Goal: Information Seeking & Learning: Learn about a topic

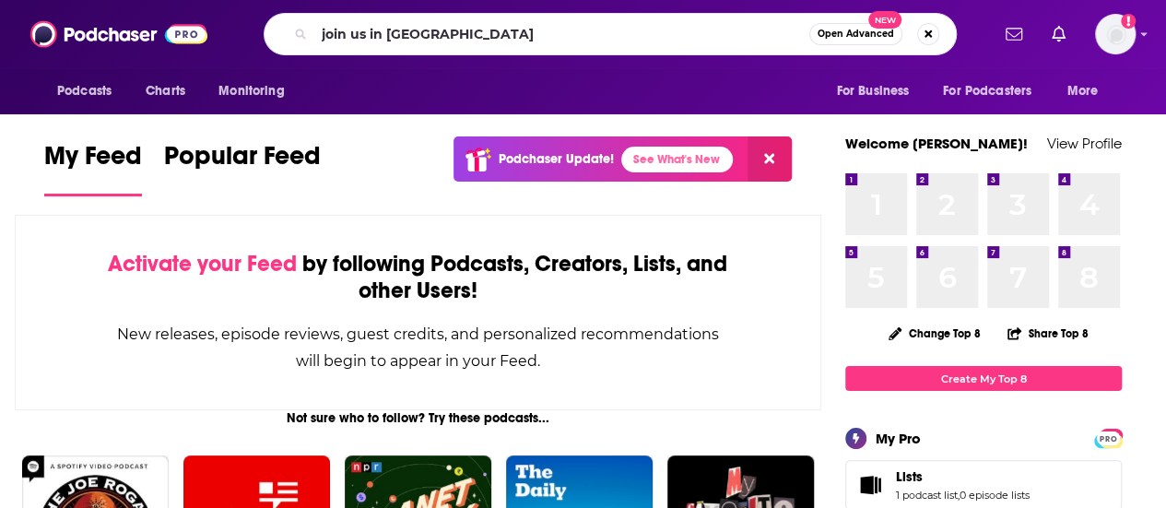
type input "join us in [GEOGRAPHIC_DATA]"
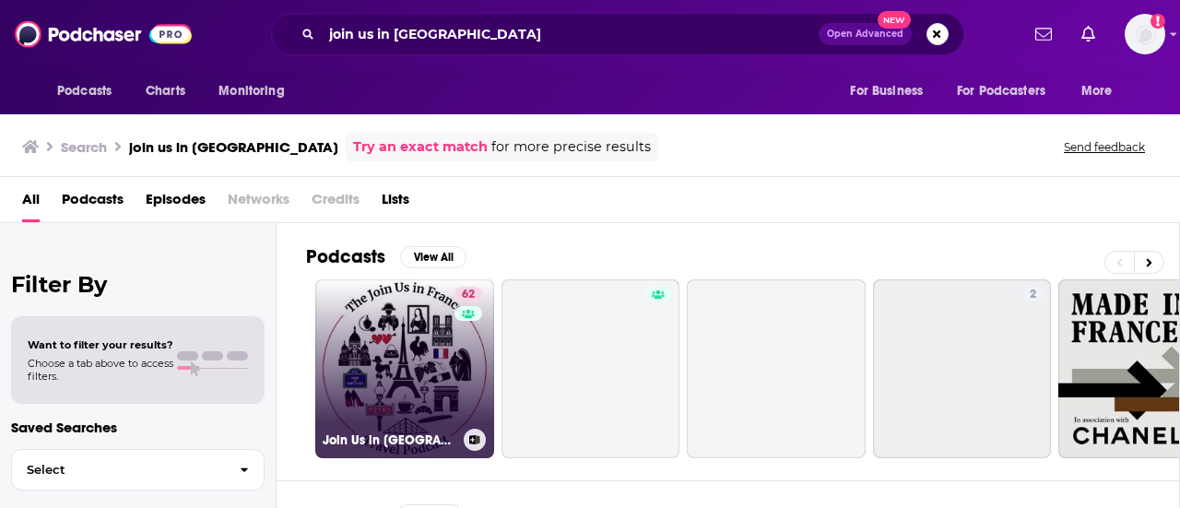
click at [409, 307] on link "62 Join Us in [GEOGRAPHIC_DATA] Travel Podcast" at bounding box center [404, 368] width 179 height 179
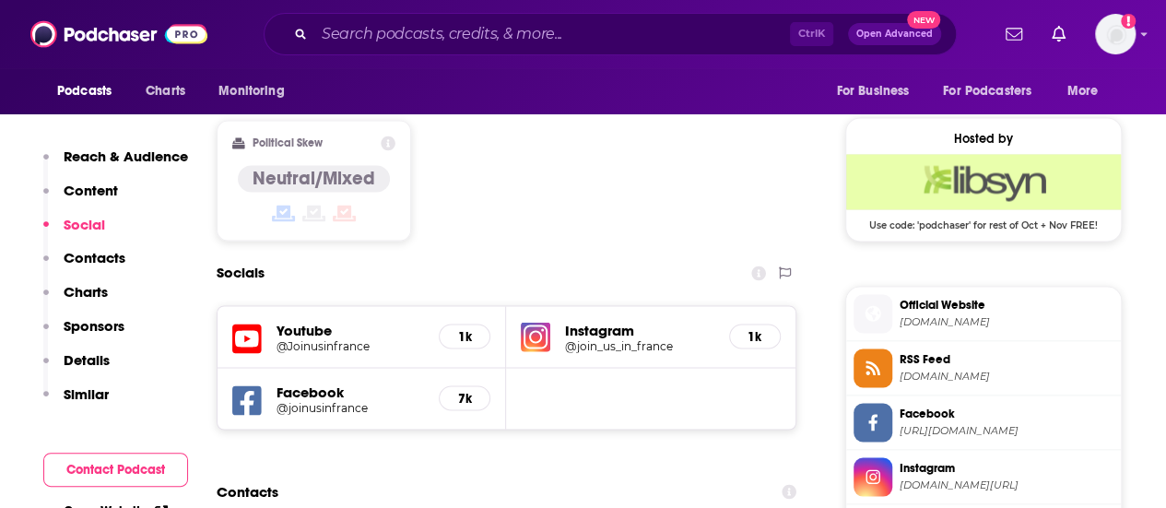
scroll to position [1475, 0]
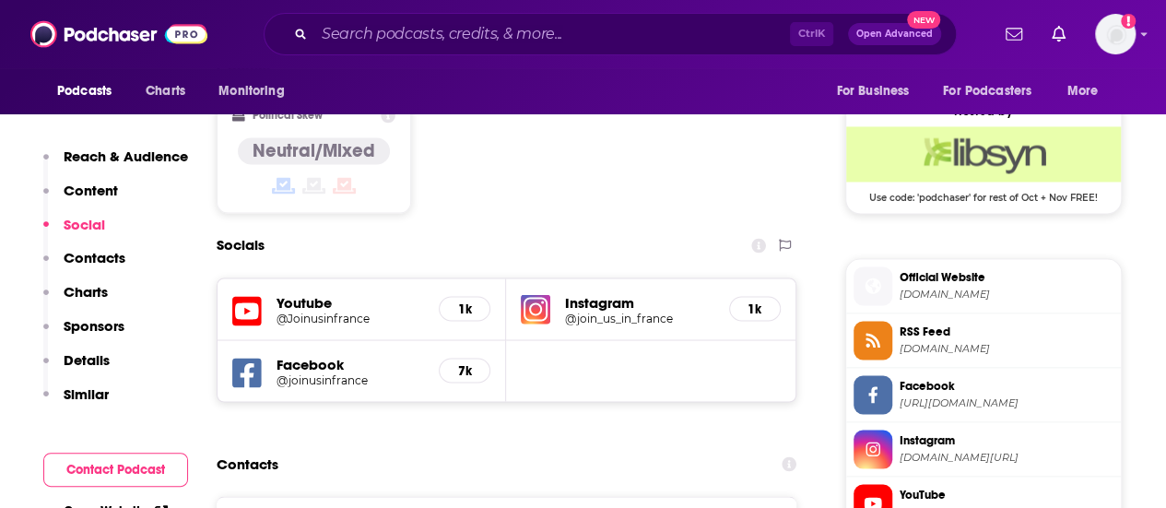
click at [461, 300] on h5 "1k" at bounding box center [464, 308] width 20 height 16
click at [319, 293] on h5 "Youtube" at bounding box center [349, 302] width 147 height 18
click at [317, 311] on h5 "@Joinusinfrance" at bounding box center [349, 318] width 147 height 14
